Goal: Transaction & Acquisition: Purchase product/service

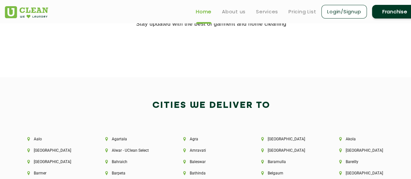
scroll to position [1156, 0]
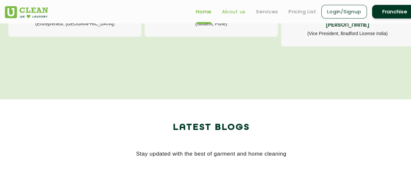
click at [238, 14] on link "About us" at bounding box center [234, 12] width 24 height 8
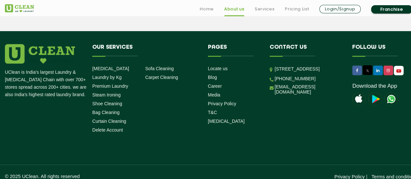
scroll to position [967, 0]
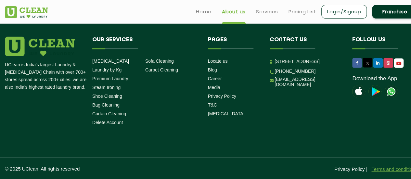
click at [375, 169] on link "Terms and conditions" at bounding box center [394, 169] width 46 height 6
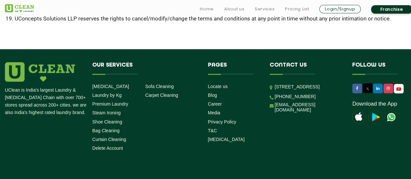
scroll to position [524, 0]
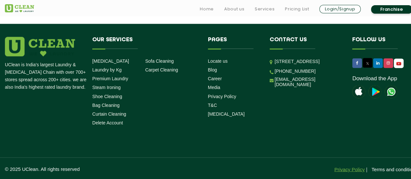
click at [351, 167] on link "Privacy Policy" at bounding box center [349, 169] width 30 height 6
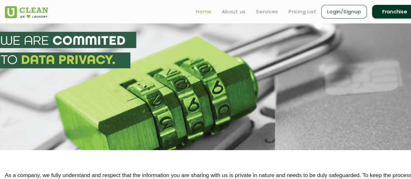
click at [200, 12] on link "Home" at bounding box center [204, 12] width 16 height 8
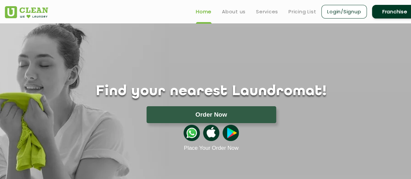
click at [264, 6] on ul "Home About us Services Pricing List Login/Signup Franchise" at bounding box center [304, 11] width 227 height 15
click at [264, 8] on link "Services" at bounding box center [267, 12] width 22 height 8
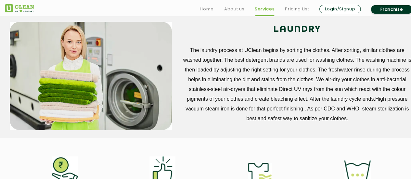
scroll to position [358, 0]
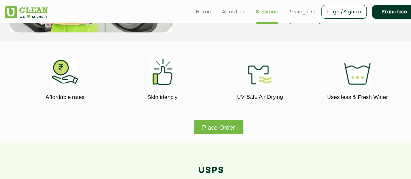
click at [216, 131] on button "Place Order" at bounding box center [219, 127] width 50 height 15
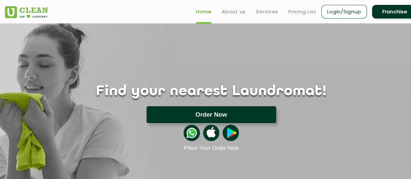
click at [235, 112] on button "Order Now" at bounding box center [212, 114] width 130 height 17
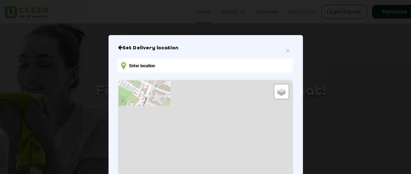
type input "1st Right Cross, Thomas Layout Main Rd, Thomas Layout Hado Siddapura, Doddakann…"
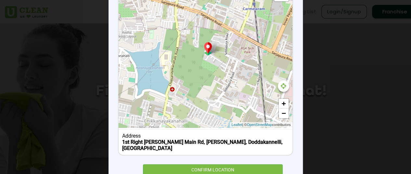
scroll to position [123, 0]
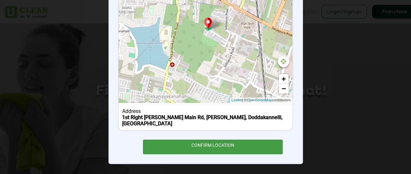
click at [225, 148] on div "CONFIRM LOCATION" at bounding box center [213, 147] width 140 height 15
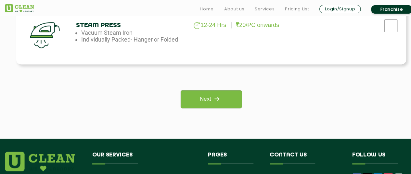
scroll to position [520, 0]
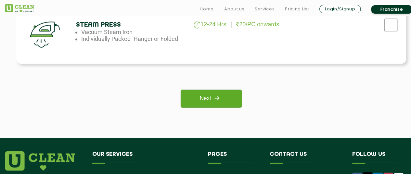
click at [222, 106] on link "Next" at bounding box center [211, 99] width 61 height 18
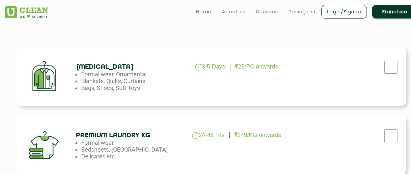
scroll to position [195, 0]
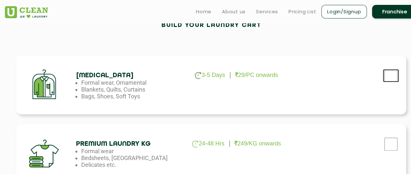
click at [391, 74] on input "checkbox" at bounding box center [391, 75] width 16 height 13
checkbox input "true"
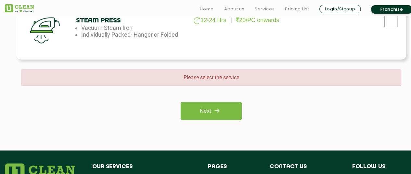
scroll to position [553, 0]
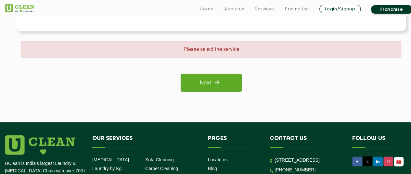
click at [226, 85] on link "Next" at bounding box center [211, 83] width 61 height 18
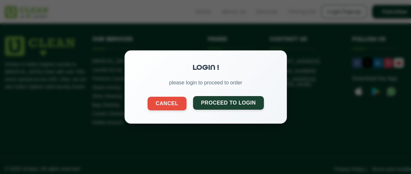
click at [234, 107] on button "Proceed to Login" at bounding box center [228, 103] width 71 height 14
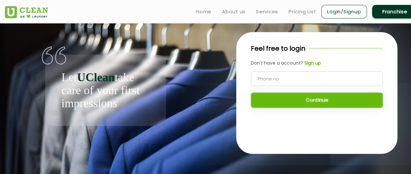
click at [283, 81] on input "tel" at bounding box center [317, 79] width 132 height 15
type input "9900944598"
click at [320, 100] on button "Continue" at bounding box center [317, 100] width 132 height 15
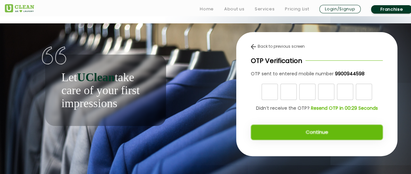
scroll to position [5, 0]
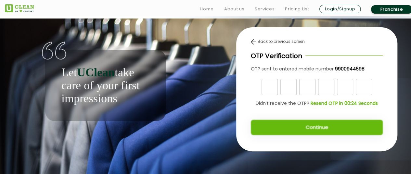
click at [255, 43] on img at bounding box center [253, 41] width 5 height 5
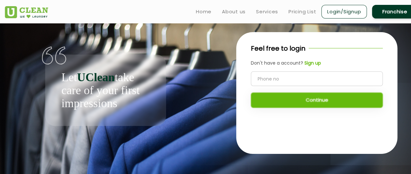
click at [276, 84] on input "tel" at bounding box center [317, 79] width 132 height 15
type input "7079923659"
click at [325, 100] on button "Continue" at bounding box center [317, 100] width 132 height 15
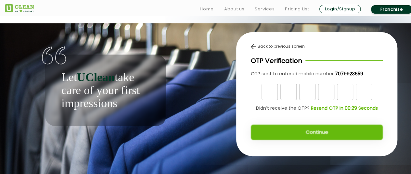
scroll to position [5, 0]
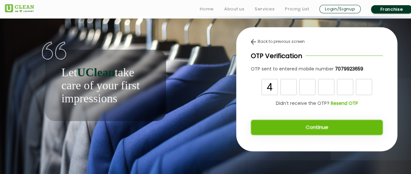
type input "4"
type input "7"
type input "5"
type input "3"
type input "8"
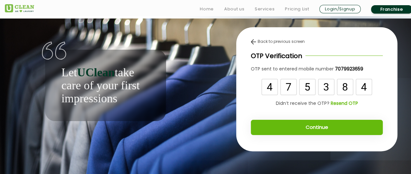
type input "4"
click at [331, 126] on button "Continue" at bounding box center [317, 127] width 132 height 15
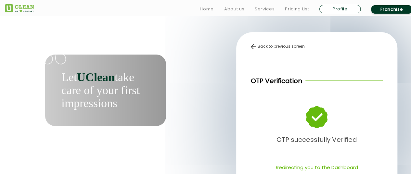
scroll to position [33, 0]
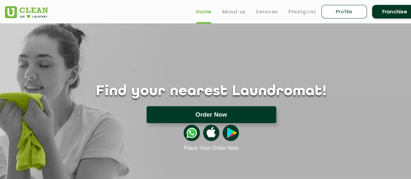
click at [244, 111] on button "Order Now" at bounding box center [212, 114] width 130 height 17
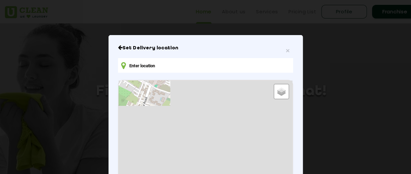
type input "1st Right Cross, Thomas Layout Main Rd, Thomas Layout Hado Siddapura, Doddakann…"
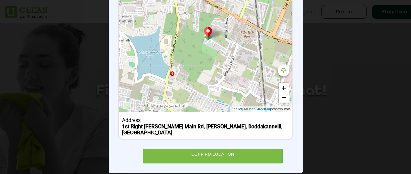
scroll to position [123, 0]
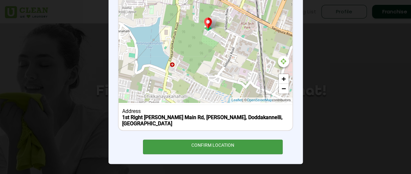
click at [215, 143] on div "CONFIRM LOCATION" at bounding box center [213, 147] width 140 height 15
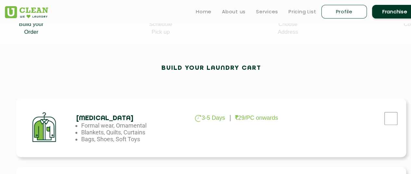
scroll to position [163, 0]
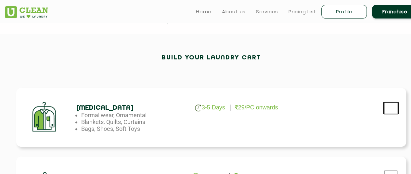
click at [391, 111] on input "checkbox" at bounding box center [391, 108] width 16 height 13
checkbox input "true"
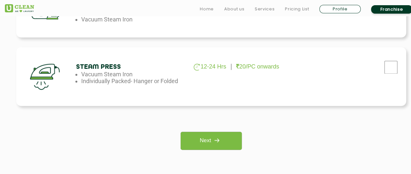
scroll to position [488, 0]
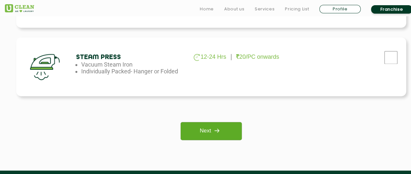
click at [218, 128] on img at bounding box center [217, 131] width 12 height 12
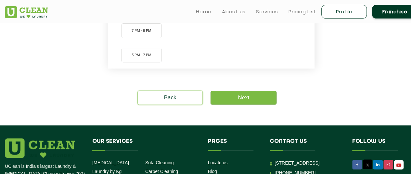
scroll to position [195, 0]
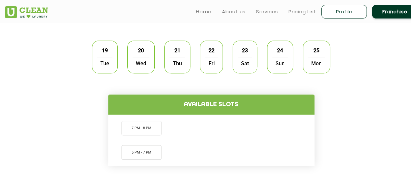
click at [178, 60] on span "Thu" at bounding box center [178, 63] width 16 height 13
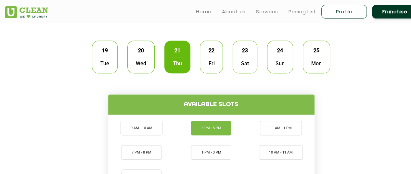
click at [216, 128] on li "3 PM - 5 PM" at bounding box center [211, 128] width 40 height 15
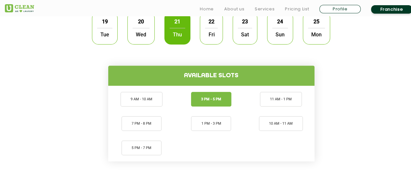
scroll to position [260, 0]
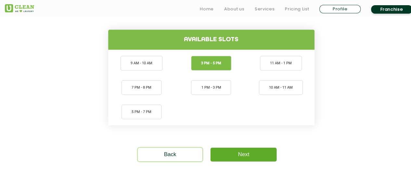
click at [237, 160] on link "Next" at bounding box center [244, 155] width 66 height 14
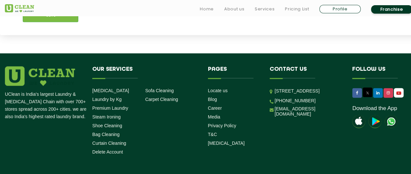
scroll to position [450, 0]
